Goal: Transaction & Acquisition: Purchase product/service

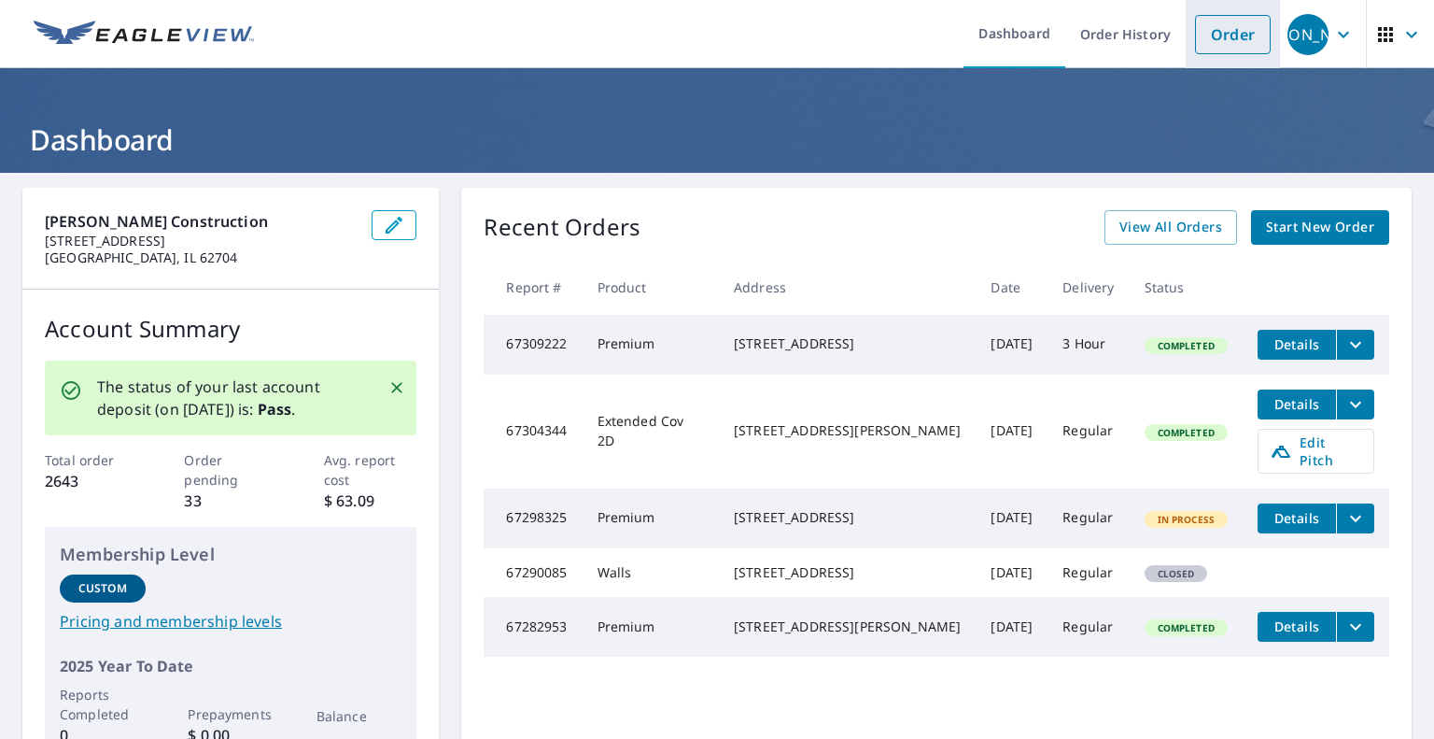
click at [1208, 42] on link "Order" at bounding box center [1233, 34] width 76 height 39
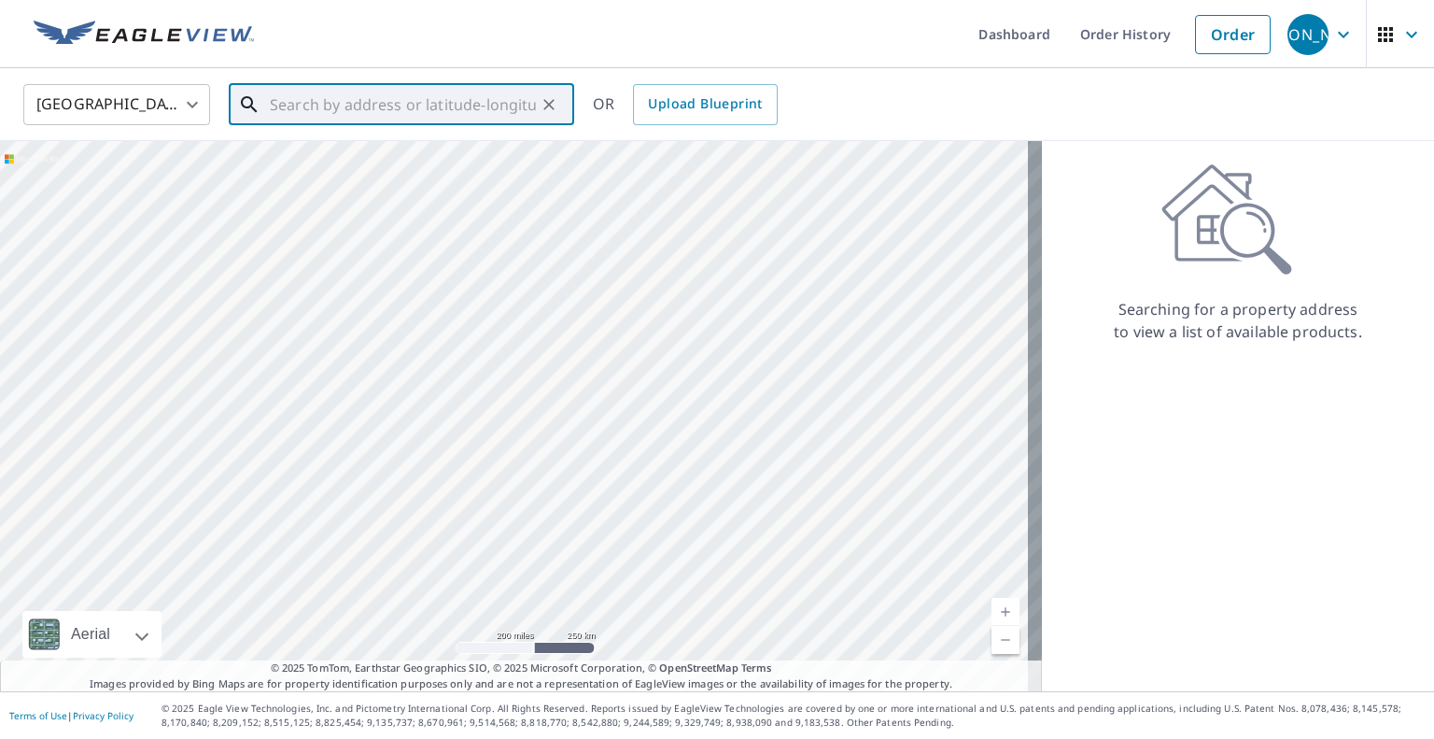
paste input "[STREET_ADDRESS][PERSON_NAME]"
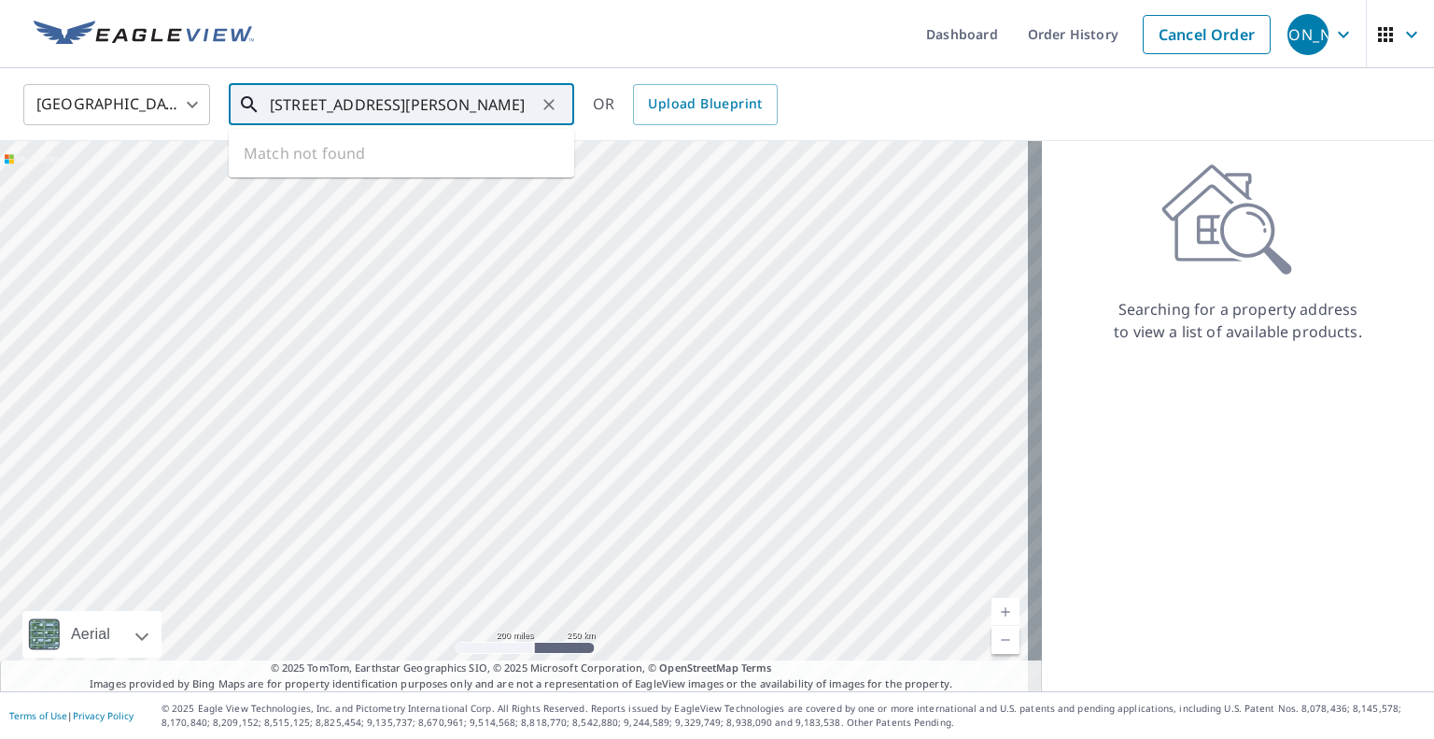
scroll to position [0, 7]
click at [367, 162] on span "[STREET_ADDRESS][PERSON_NAME]" at bounding box center [412, 159] width 293 height 22
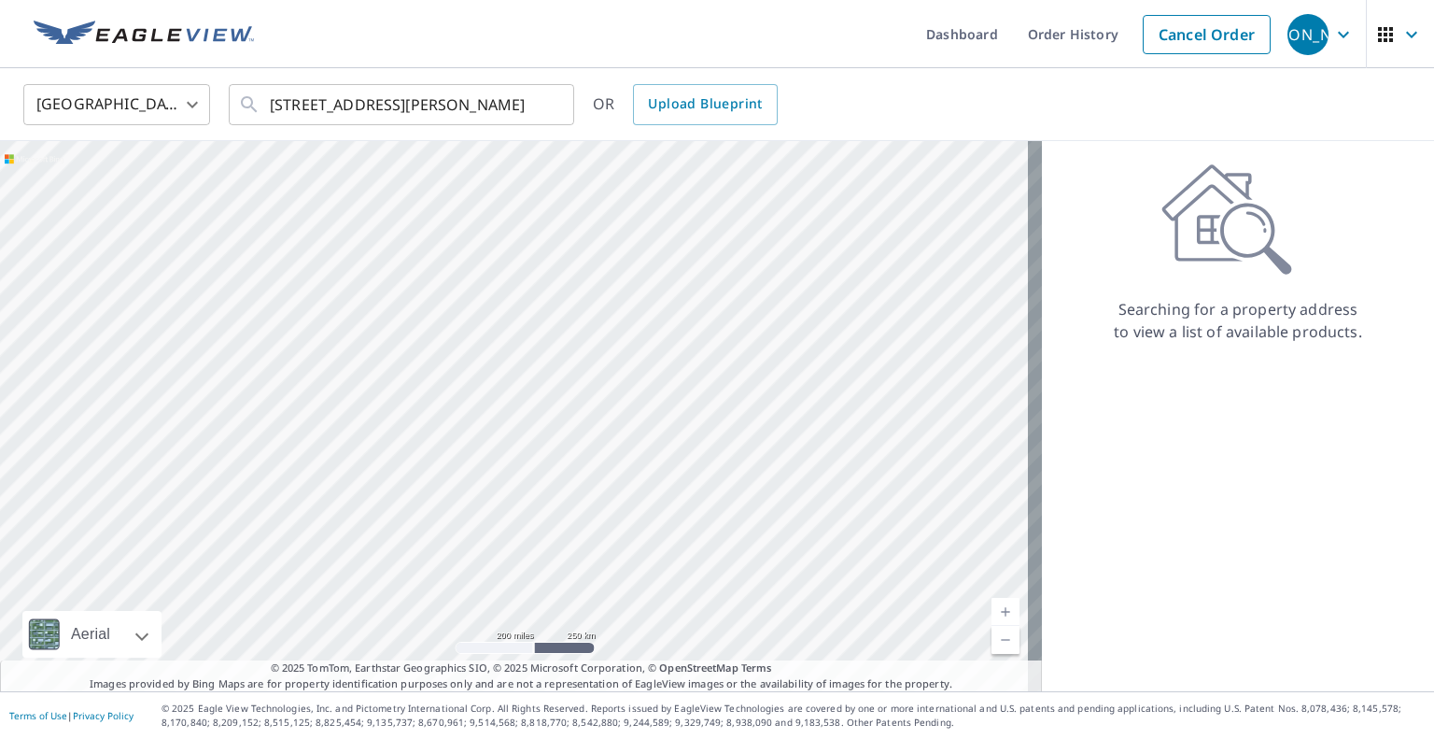
type input "[STREET_ADDRESS][PERSON_NAME]"
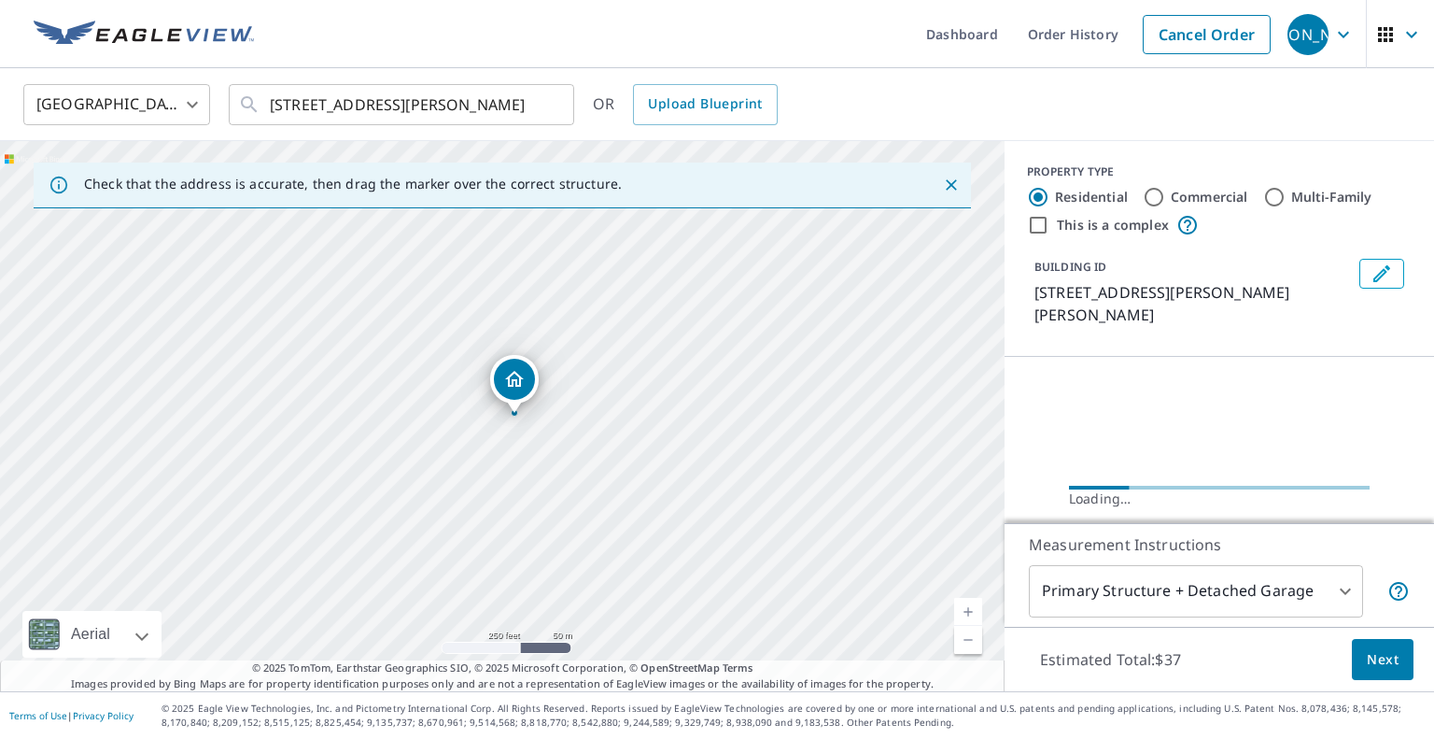
scroll to position [0, 0]
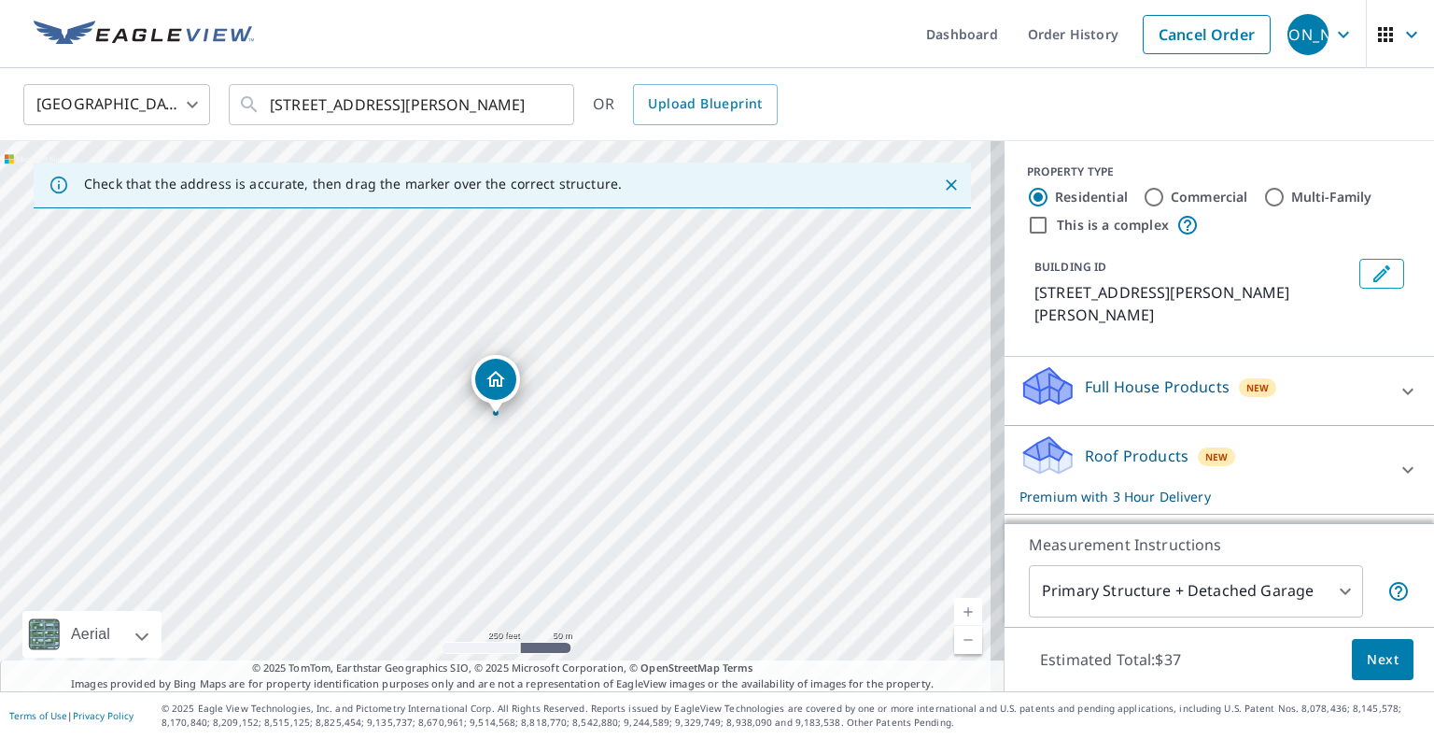
click at [1294, 450] on div "Roof Products New Premium with 3 Hour Delivery" at bounding box center [1203, 469] width 366 height 73
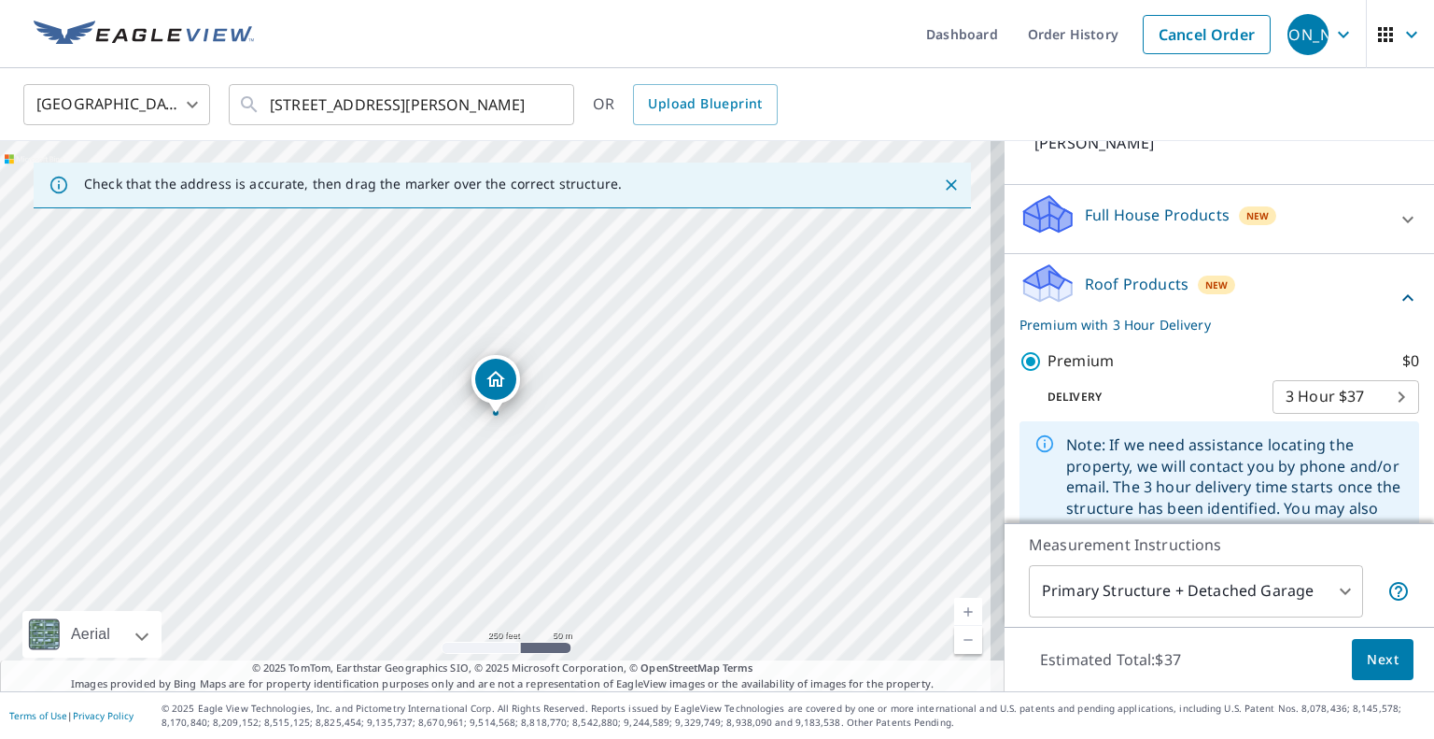
scroll to position [181, 0]
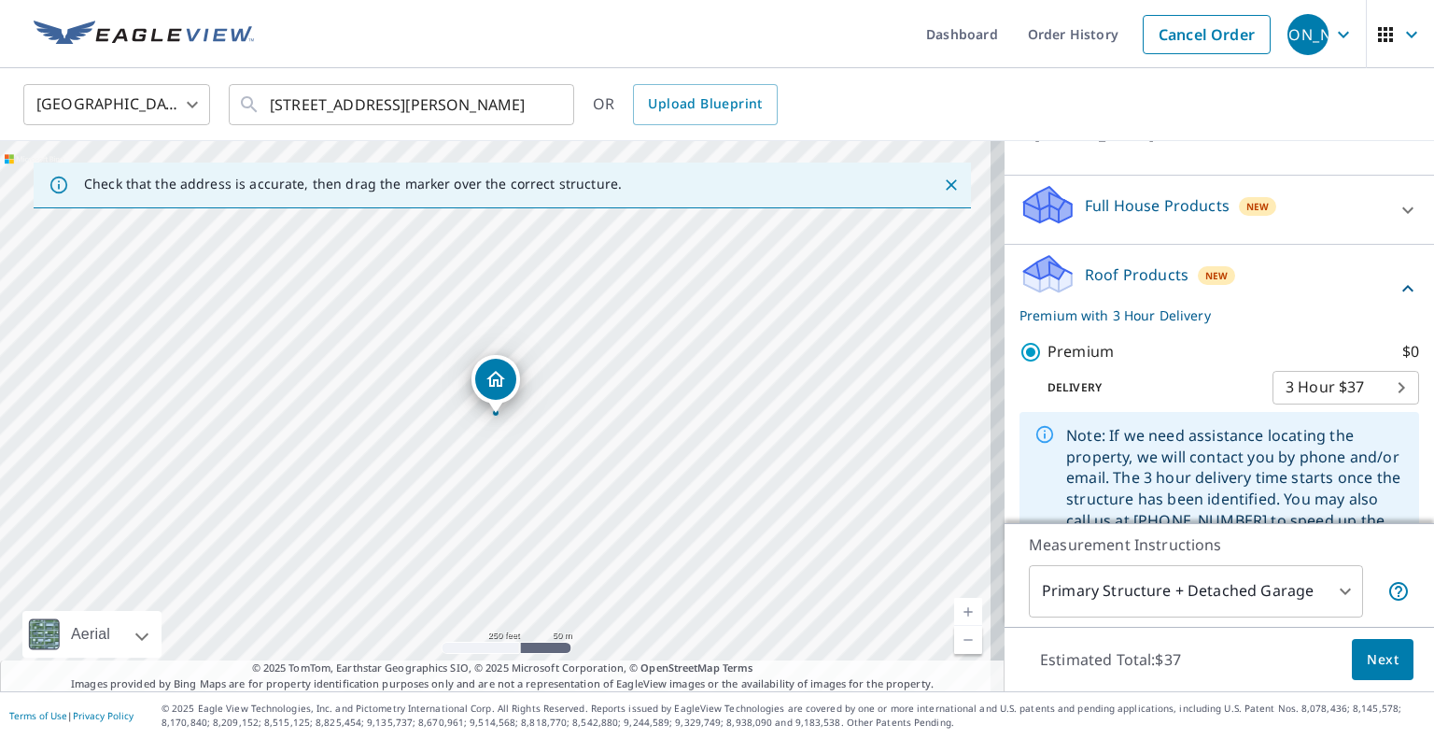
click at [1383, 352] on body "JA [PERSON_NAME] Dashboard Order History Cancel Order JA [GEOGRAPHIC_DATA] [GEO…" at bounding box center [717, 369] width 1434 height 739
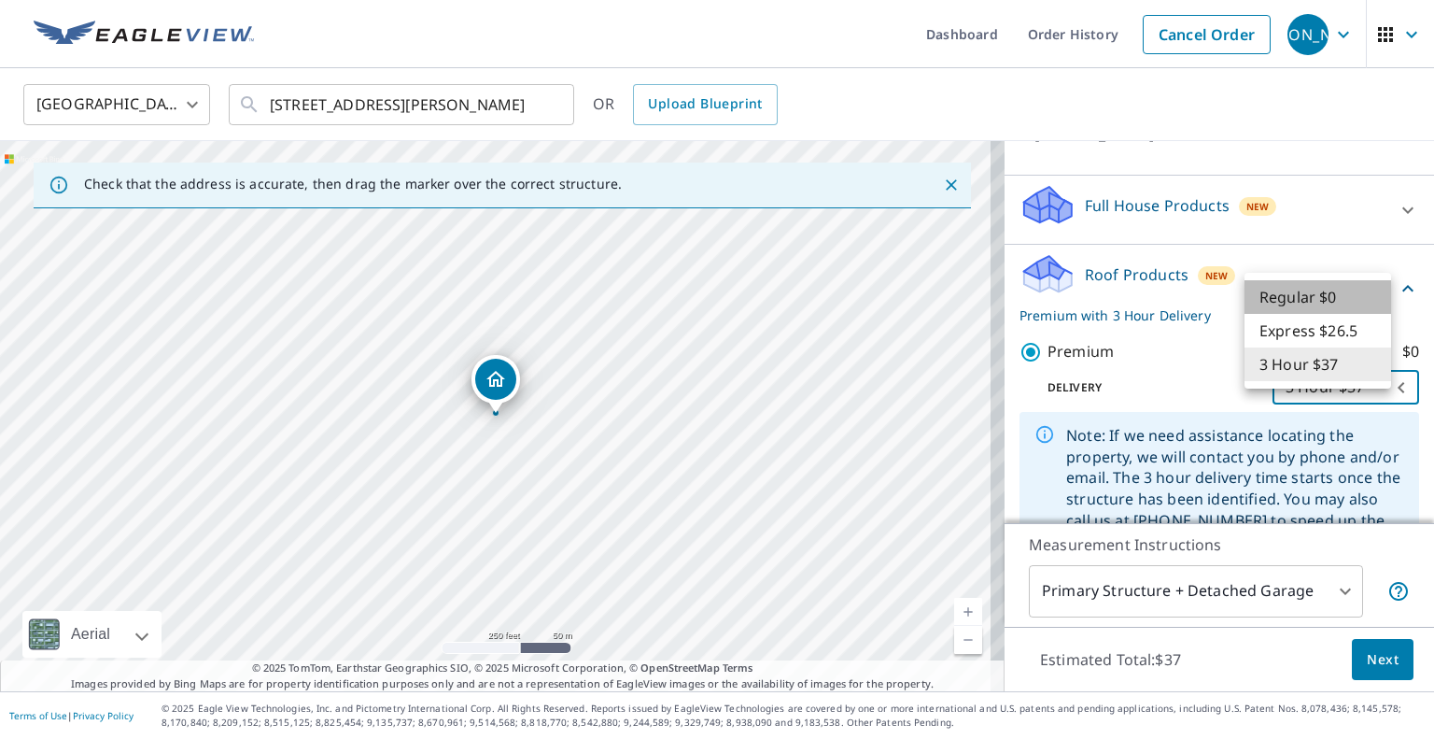
click at [1311, 298] on li "Regular $0" at bounding box center [1318, 297] width 147 height 34
type input "8"
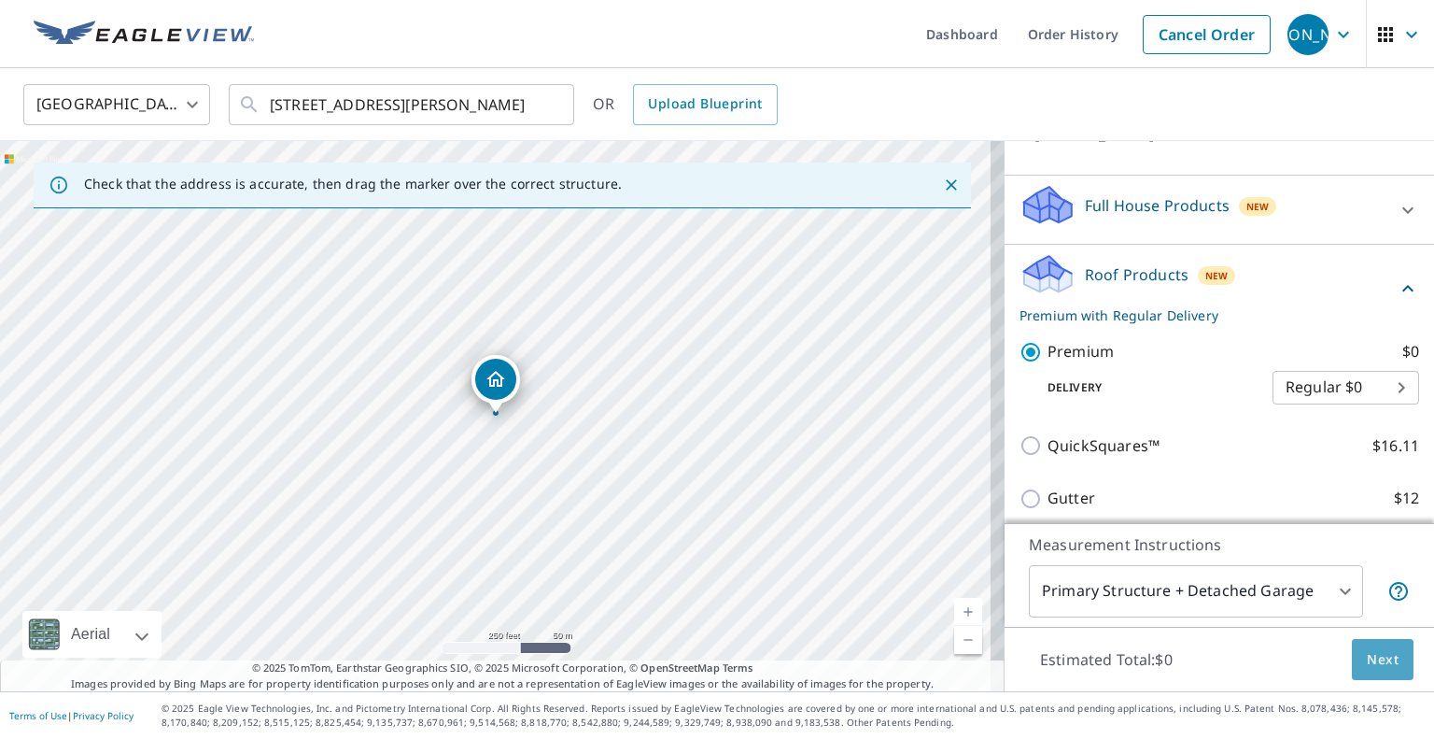
click at [1352, 665] on button "Next" at bounding box center [1383, 660] width 62 height 42
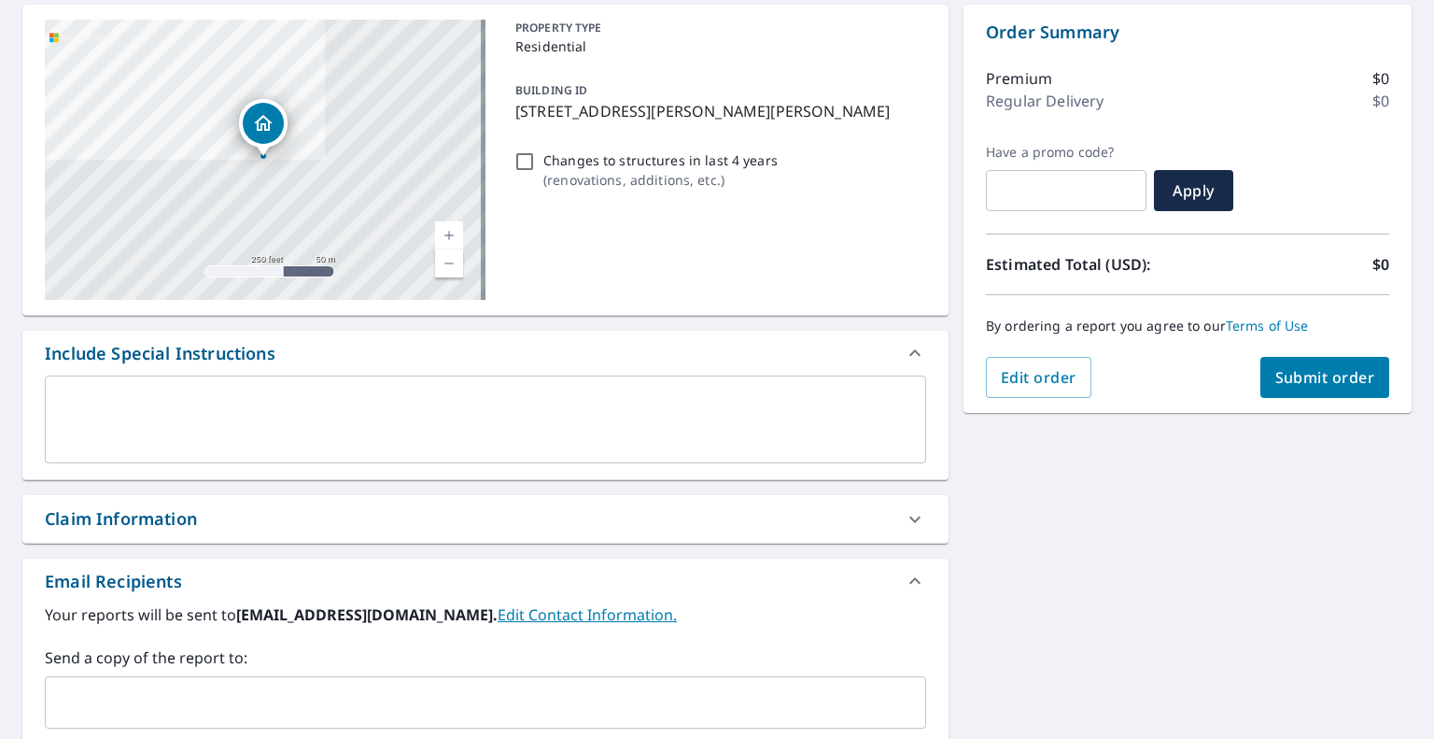
scroll to position [191, 0]
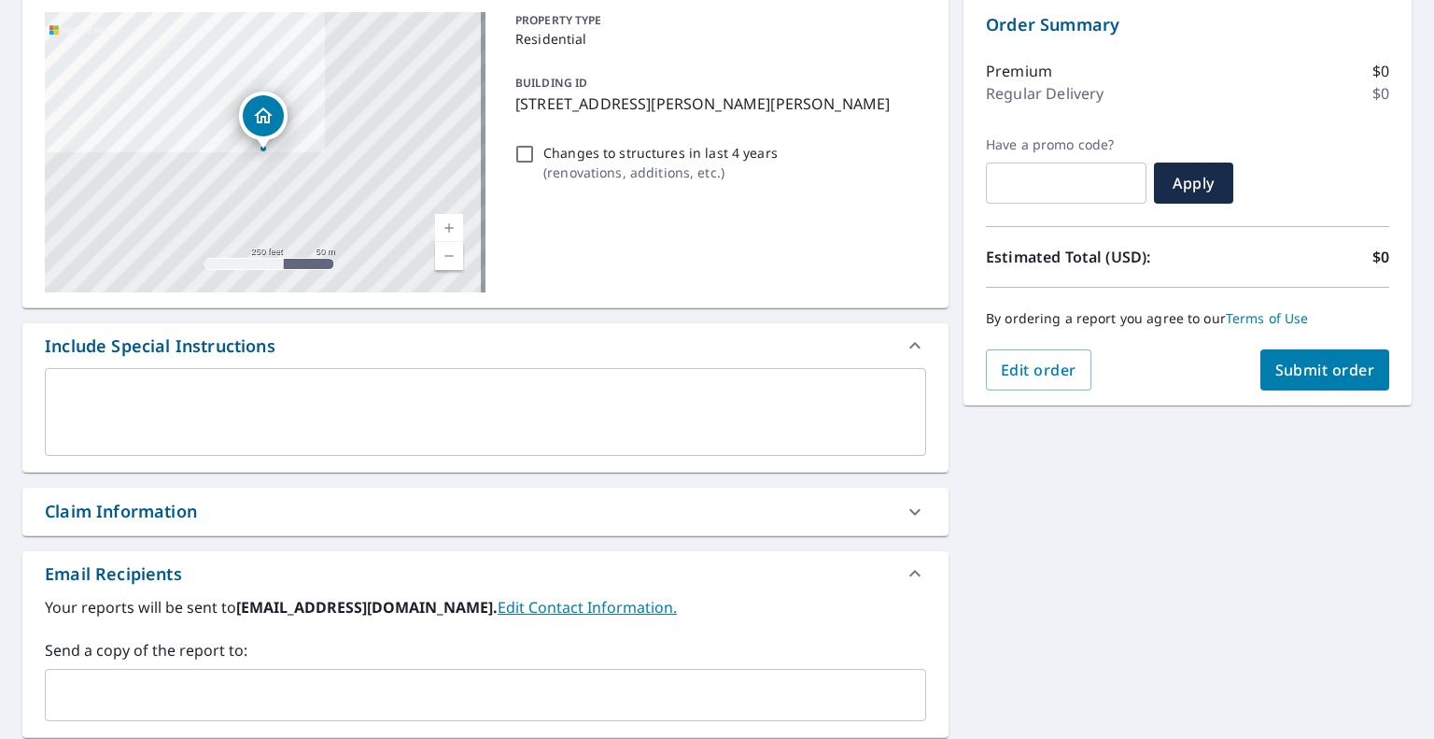
click at [499, 671] on div "​" at bounding box center [486, 695] width 882 height 52
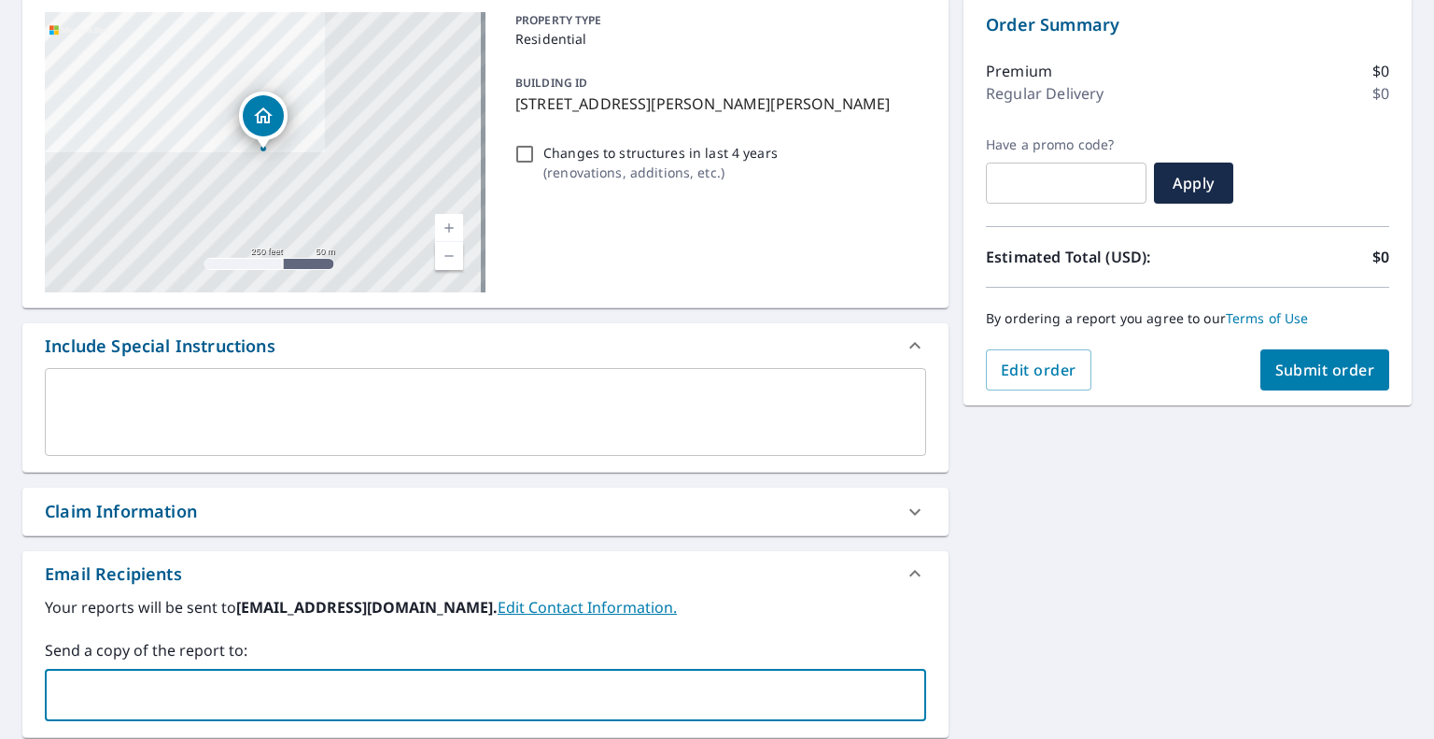
drag, startPoint x: 499, startPoint y: 671, endPoint x: 333, endPoint y: 690, distance: 166.4
click at [333, 690] on input "text" at bounding box center [471, 694] width 837 height 35
paste input "[EMAIL_ADDRESS][DOMAIN_NAME]"
type input "[EMAIL_ADDRESS][DOMAIN_NAME]"
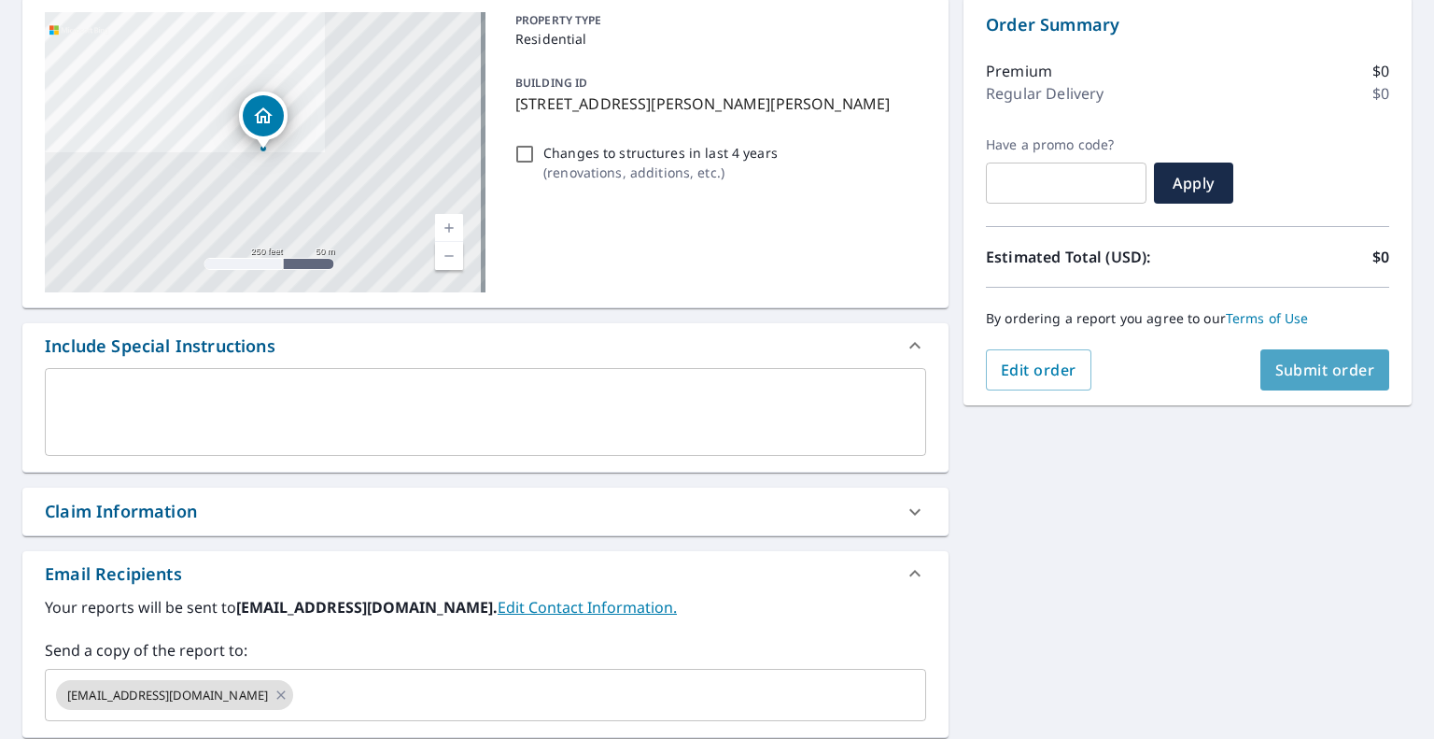
click at [1312, 365] on span "Submit order" at bounding box center [1326, 370] width 100 height 21
